Goal: Check status: Check status

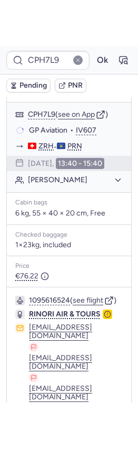
scroll to position [183, 0]
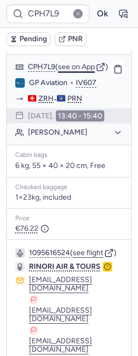
click at [80, 64] on button "see on App" at bounding box center [76, 67] width 37 height 8
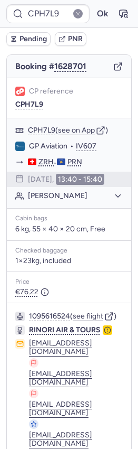
scroll to position [166, 0]
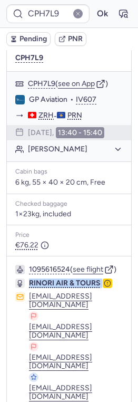
drag, startPoint x: 27, startPoint y: 291, endPoint x: 102, endPoint y: 293, distance: 75.0
click at [102, 288] on div "RINORI AIR & TOURS" at bounding box center [63, 283] width 97 height 9
copy div "RINORI AIR & TOURS"
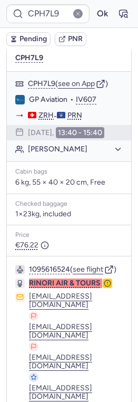
type input "CPPSQK"
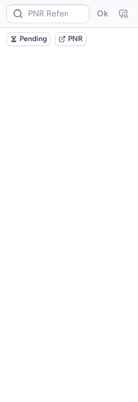
scroll to position [0, 0]
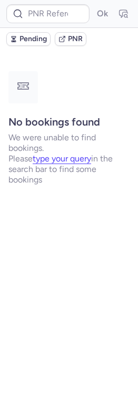
type input "CPJG9V"
type input "CP5FTZ"
type input "CPSDJ4"
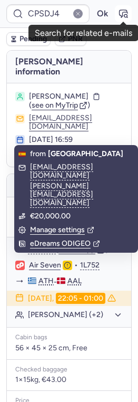
click at [120, 13] on icon "button" at bounding box center [123, 13] width 11 height 11
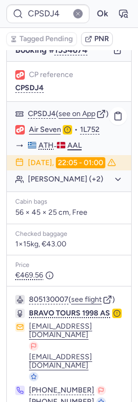
scroll to position [160, 0]
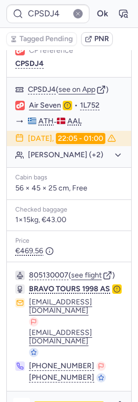
click at [22, 355] on icon "button" at bounding box center [21, 406] width 11 height 11
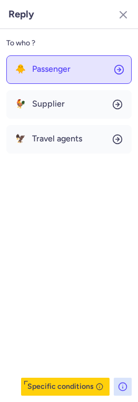
click at [78, 69] on button "🐥 Passenger" at bounding box center [69, 69] width 126 height 28
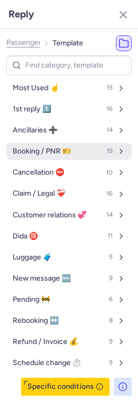
click at [53, 143] on button "Booking / PNR 🎫 19" at bounding box center [69, 151] width 126 height 17
select select "en"
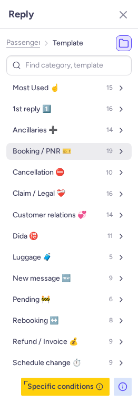
select select "en"
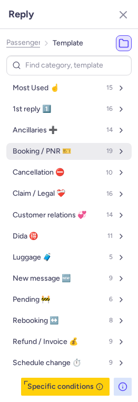
select select "en"
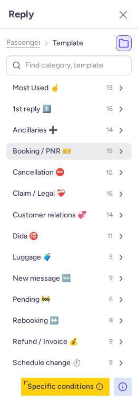
select select "en"
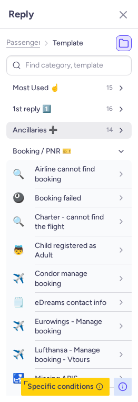
click at [53, 128] on span "Ancillaries ➕" at bounding box center [35, 130] width 45 height 8
select select "en"
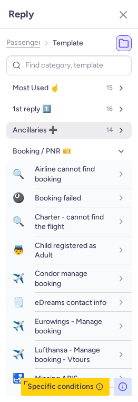
select select "en"
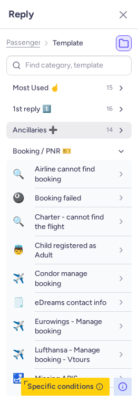
select select "en"
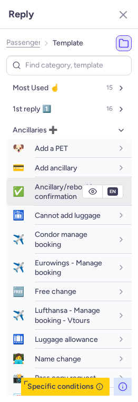
click at [49, 195] on span "Ancillary/rebooking confirmation" at bounding box center [67, 192] width 65 height 18
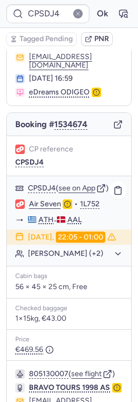
scroll to position [0, 0]
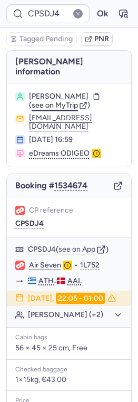
click at [64, 101] on span "see on MyTrip" at bounding box center [55, 105] width 46 height 9
click at [52, 101] on span "see on MyTrip" at bounding box center [55, 105] width 46 height 9
type input "CPH7L9"
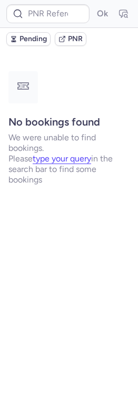
type input "CPH7L9"
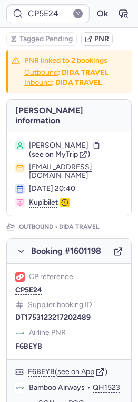
type input "CPPSQK"
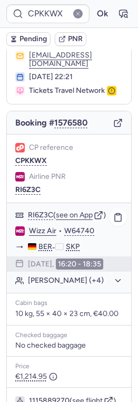
scroll to position [160, 0]
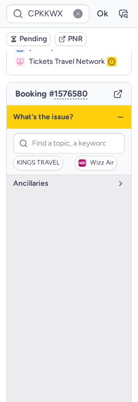
scroll to position [91, 0]
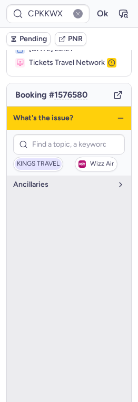
click at [46, 162] on span "KINGS TRAVEL" at bounding box center [38, 163] width 43 height 7
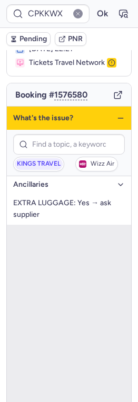
click at [61, 180] on span "Ancillaries" at bounding box center [62, 184] width 99 height 8
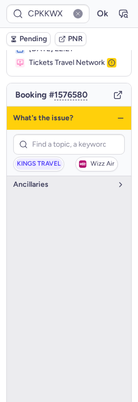
click at [117, 115] on icon "button" at bounding box center [121, 118] width 8 height 8
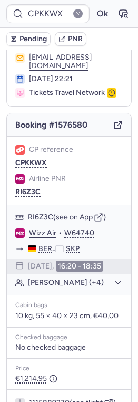
scroll to position [0, 0]
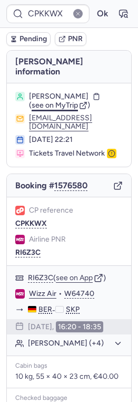
click at [63, 101] on span "see on MyTrip" at bounding box center [55, 105] width 46 height 9
type input "CPPS5T"
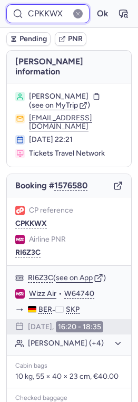
click at [45, 17] on input "CPKKWX" at bounding box center [47, 13] width 83 height 19
paste input "8AVM"
click at [94, 5] on button "Ok" at bounding box center [102, 13] width 17 height 17
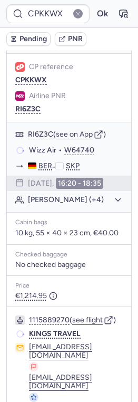
scroll to position [122, 0]
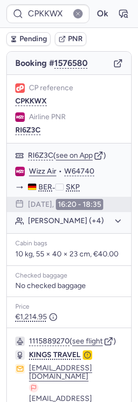
type input "CPH7L9"
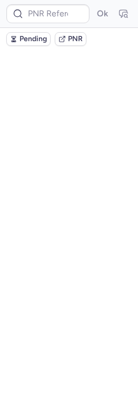
scroll to position [0, 0]
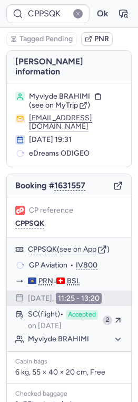
type input "CPH7L9"
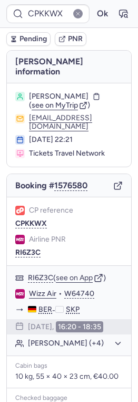
type input "CPH7L9"
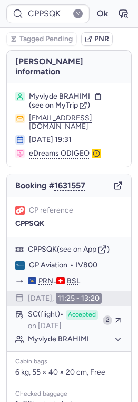
type input "CPA968"
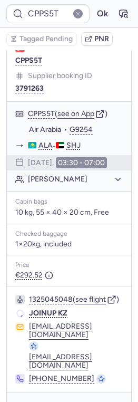
scroll to position [160, 0]
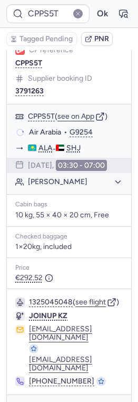
type input "CPKKWX"
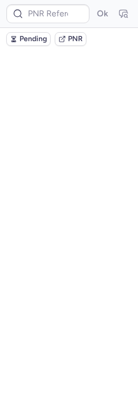
scroll to position [0, 0]
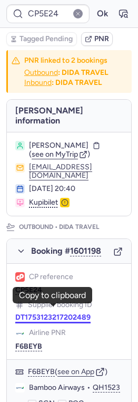
click at [44, 313] on button "DT1753123217202489" at bounding box center [52, 317] width 75 height 8
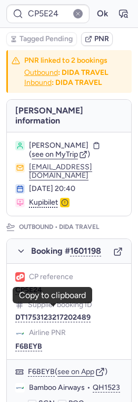
type input "CPA968"
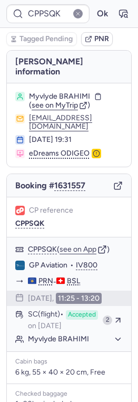
type input "CP5E24"
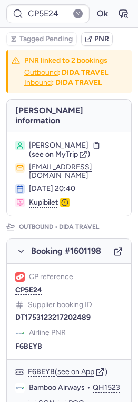
scroll to position [115, 0]
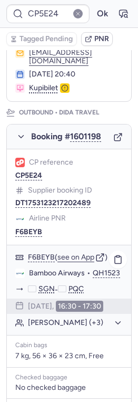
click at [59, 318] on button "[PERSON_NAME] (+3)" at bounding box center [75, 322] width 95 height 9
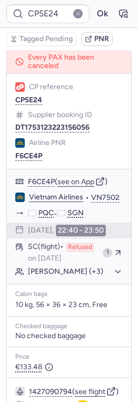
scroll to position [712, 0]
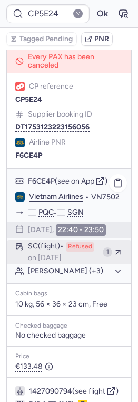
click at [63, 242] on span "SC (flight)" at bounding box center [46, 246] width 36 height 9
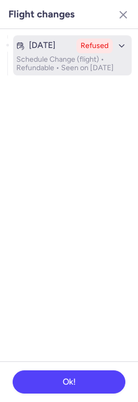
click at [58, 55] on p "Schedule Change (flight) • Refundable • Seen on [DATE]" at bounding box center [72, 63] width 112 height 17
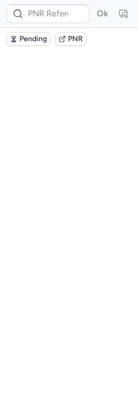
scroll to position [0, 0]
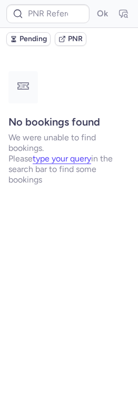
type input "CP5E24"
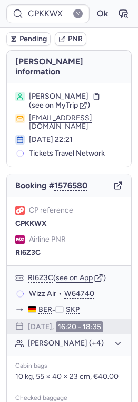
type input "CPYM7A"
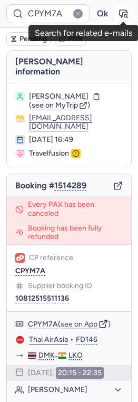
click at [127, 14] on icon "button" at bounding box center [123, 13] width 11 height 11
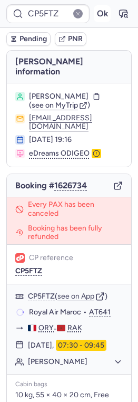
type input "CPKKWX"
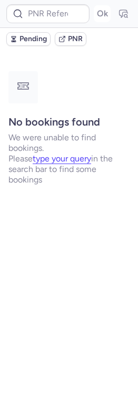
type input "CPKKWX"
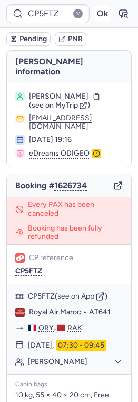
type input "CPKKWX"
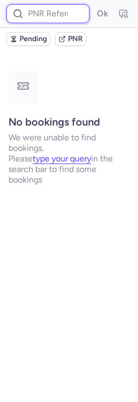
click at [50, 16] on input at bounding box center [47, 13] width 83 height 19
paste input "CPHIRP"
click at [94, 5] on button "Ok" at bounding box center [102, 13] width 17 height 17
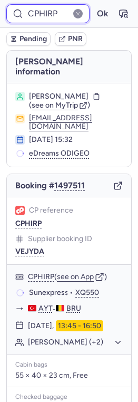
click at [94, 5] on button "Ok" at bounding box center [102, 13] width 17 height 17
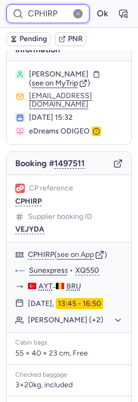
scroll to position [144, 0]
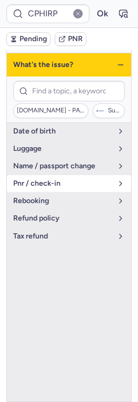
click at [43, 179] on span "pnr / check-in" at bounding box center [62, 183] width 99 height 8
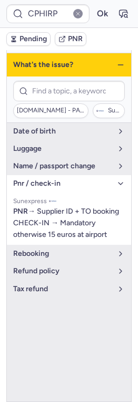
click at [43, 179] on span "pnr / check-in" at bounding box center [62, 183] width 99 height 8
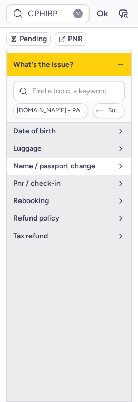
type input "CPKKWX"
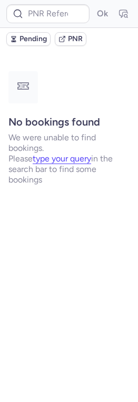
scroll to position [0, 0]
type input "CPKKWX"
type input "CPSGDQ"
type input "CPKKWX"
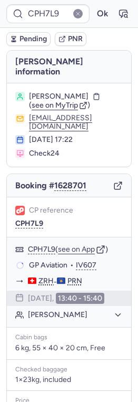
type input "CPPSQK"
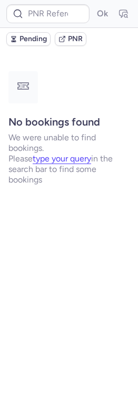
type input "CPC2LS"
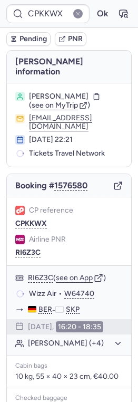
type input "CPH7L9"
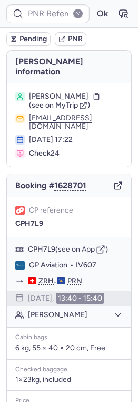
type input "CPWXSO"
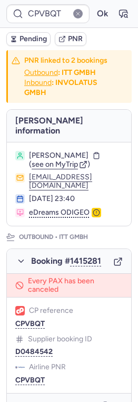
type input "CPVTT4"
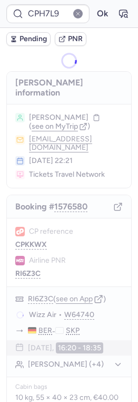
type input "CPPSQK"
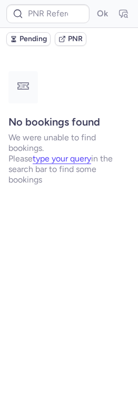
type input "CPC2LS"
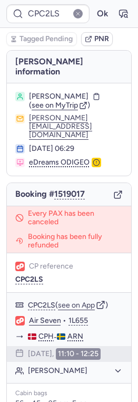
type input "CPKKWX"
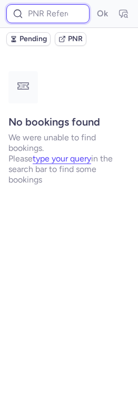
click at [44, 11] on input at bounding box center [47, 13] width 83 height 19
paste input "CPJAJI"
type input "CPJAJI"
click at [94, 5] on button "Ok" at bounding box center [102, 13] width 17 height 17
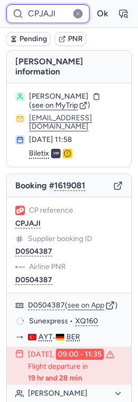
scroll to position [91, 0]
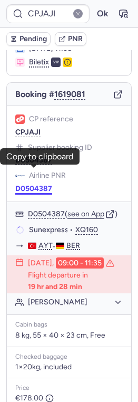
click at [39, 185] on button "D0504387" at bounding box center [33, 189] width 37 height 8
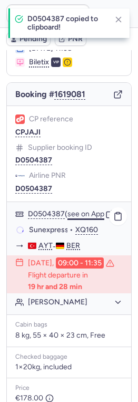
click at [89, 210] on button "see on App" at bounding box center [86, 214] width 37 height 8
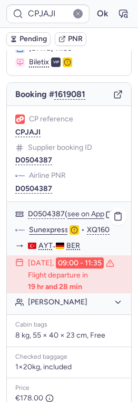
click at [42, 225] on link "Sunexpress" at bounding box center [49, 229] width 40 height 9
click at [46, 298] on button "[PERSON_NAME]" at bounding box center [75, 302] width 95 height 9
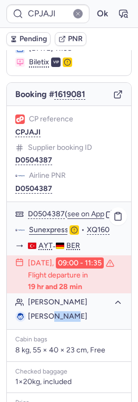
drag, startPoint x: 44, startPoint y: 310, endPoint x: 65, endPoint y: 308, distance: 21.2
click at [65, 311] on li "[PERSON_NAME]" at bounding box center [69, 316] width 108 height 11
copy span "KILIC"
click at [43, 312] on span "[PERSON_NAME]" at bounding box center [58, 316] width 60 height 9
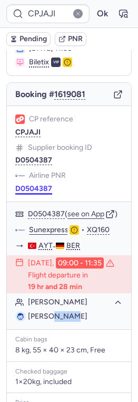
click at [42, 185] on button "D0504387" at bounding box center [33, 189] width 37 height 8
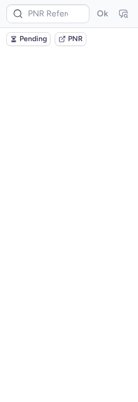
scroll to position [0, 0]
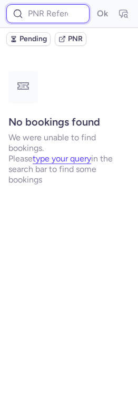
click at [60, 11] on input at bounding box center [47, 13] width 83 height 19
paste input "CPJAJI"
type input "CPJAJI"
click at [94, 5] on button "Ok" at bounding box center [102, 13] width 17 height 17
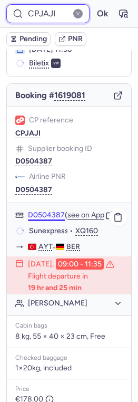
scroll to position [94, 0]
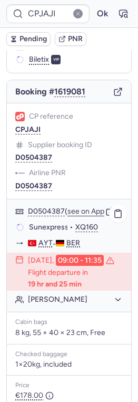
click at [48, 295] on button "[PERSON_NAME]" at bounding box center [75, 299] width 95 height 9
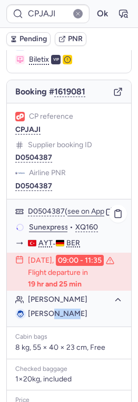
drag, startPoint x: 43, startPoint y: 306, endPoint x: 69, endPoint y: 305, distance: 25.3
click at [69, 309] on li "[PERSON_NAME]" at bounding box center [69, 314] width 108 height 11
copy span "KILIC"
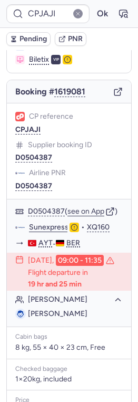
click at [35, 119] on div "CP reference CPJAJI Supplier booking ID D0504387 Airline PNR D0504387" at bounding box center [69, 151] width 125 height 96
click at [35, 126] on button "CPJAJI" at bounding box center [27, 130] width 25 height 8
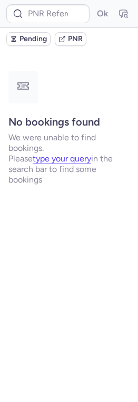
scroll to position [0, 0]
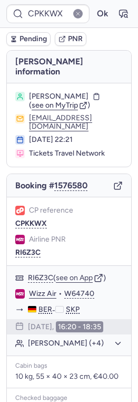
type input "CPH7L9"
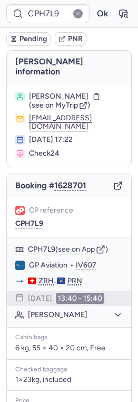
type input "CPPSQK"
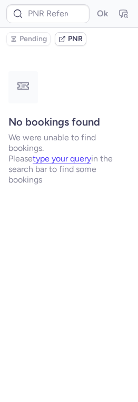
type input "CPRAIO"
type input "CPCRDB"
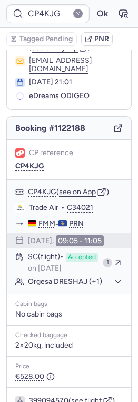
scroll to position [57, 0]
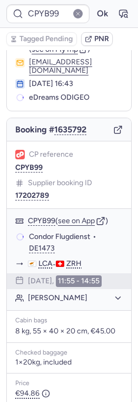
type input "CP585S"
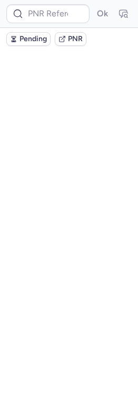
scroll to position [0, 0]
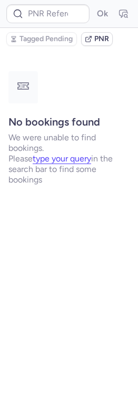
type input "CPEFQ6"
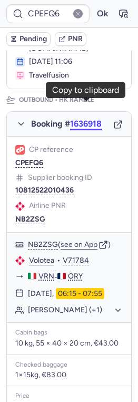
scroll to position [129, 0]
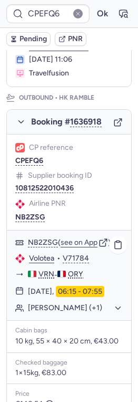
click at [47, 303] on button "[PERSON_NAME] (+1)" at bounding box center [75, 307] width 95 height 9
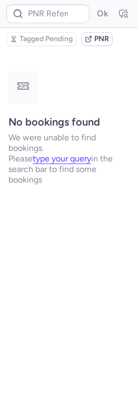
scroll to position [0, 0]
type input "CPEFQ6"
type input "CP94TG"
type input "CPEFQ6"
type input "CP94TG"
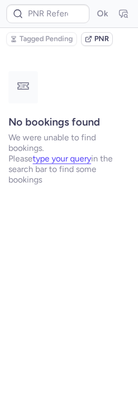
type input "CP94TG"
type input "CPPSQK"
